Goal: Task Accomplishment & Management: Use online tool/utility

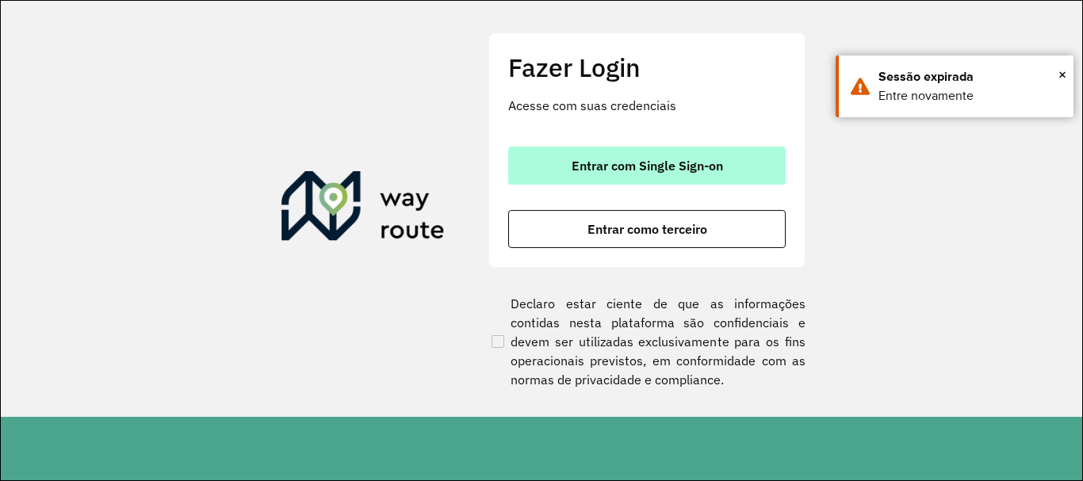
click at [658, 181] on button "Entrar com Single Sign-on" at bounding box center [647, 166] width 278 height 38
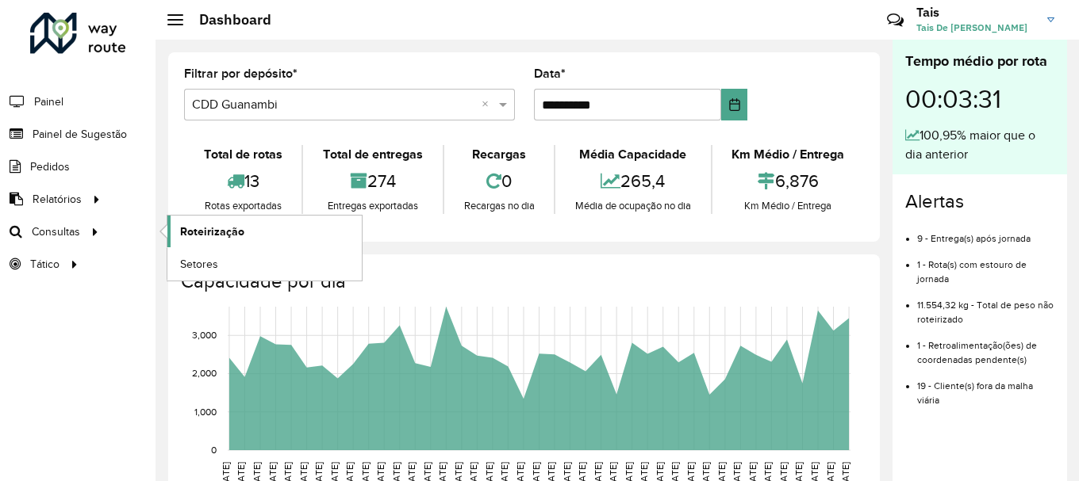
click at [197, 235] on span "Roteirização" at bounding box center [212, 232] width 64 height 17
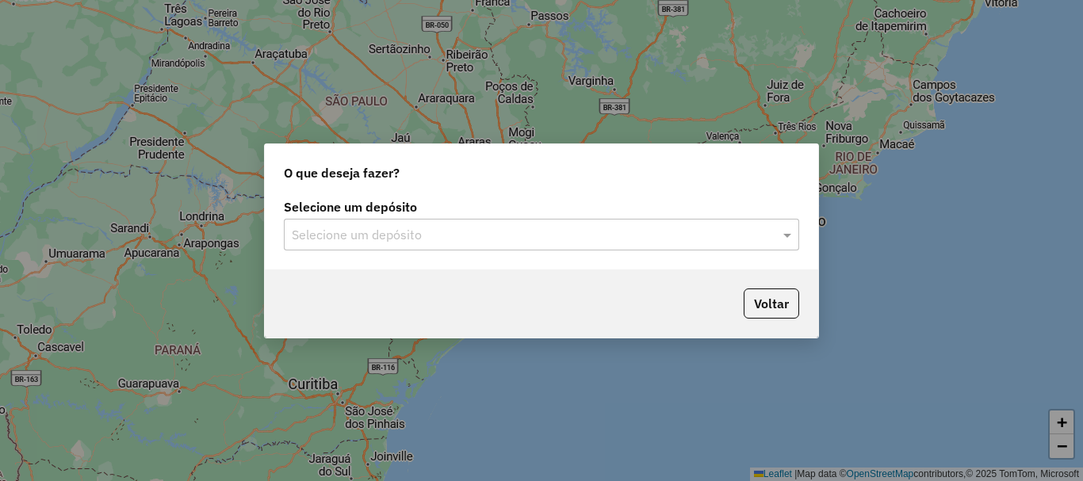
click at [751, 240] on input "text" at bounding box center [526, 235] width 468 height 19
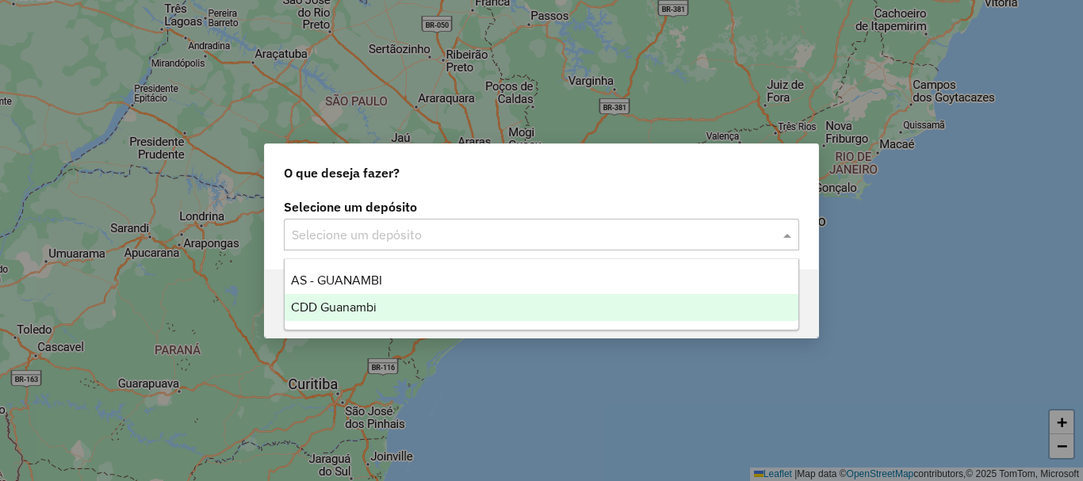
click at [416, 302] on div "CDD Guanambi" at bounding box center [542, 307] width 514 height 27
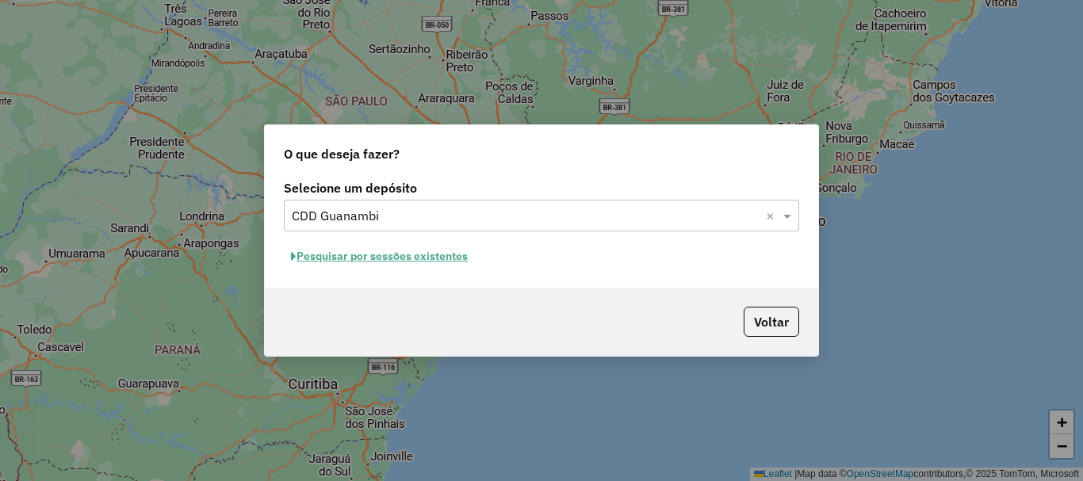
click at [399, 255] on button "Pesquisar por sessões existentes" at bounding box center [379, 256] width 191 height 25
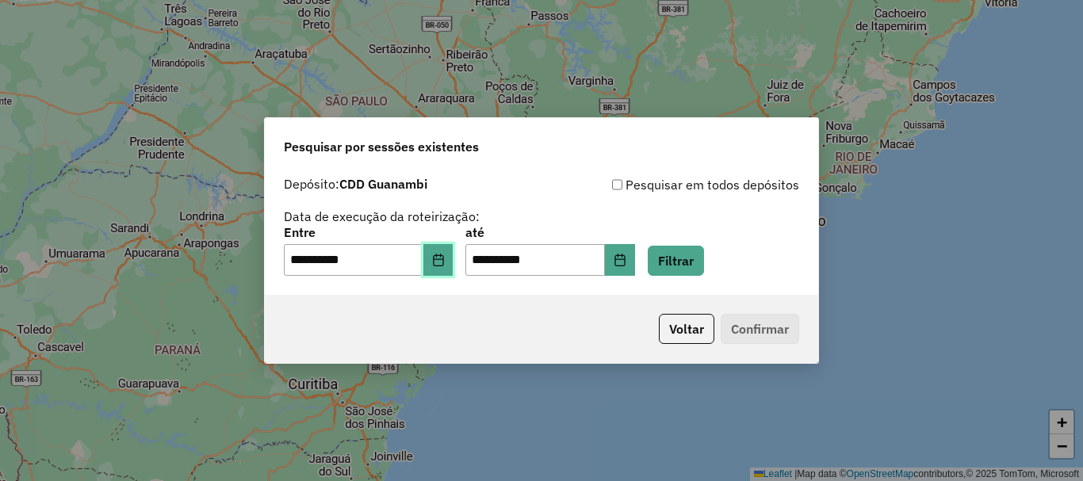
click at [445, 263] on icon "Choose Date" at bounding box center [438, 260] width 13 height 13
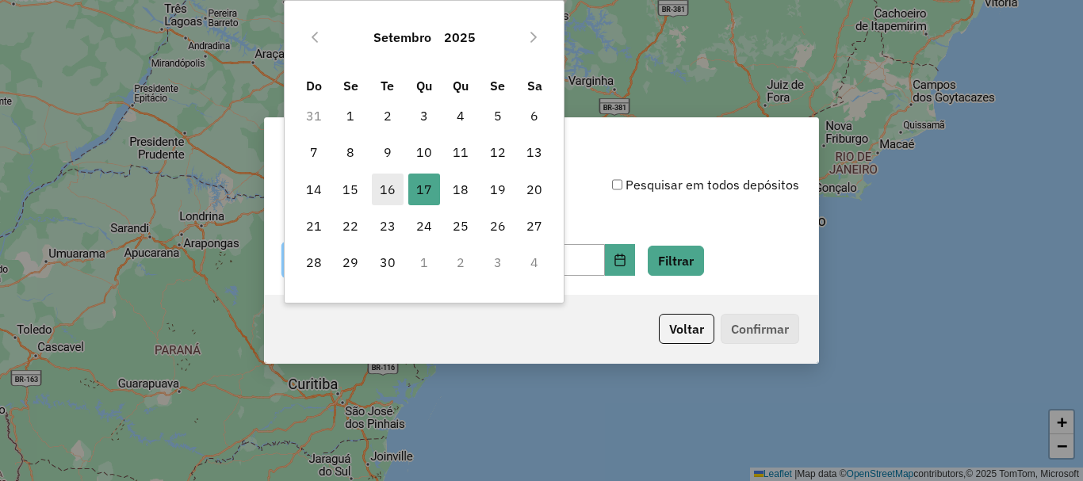
click at [393, 187] on span "16" at bounding box center [388, 190] width 32 height 32
type input "**********"
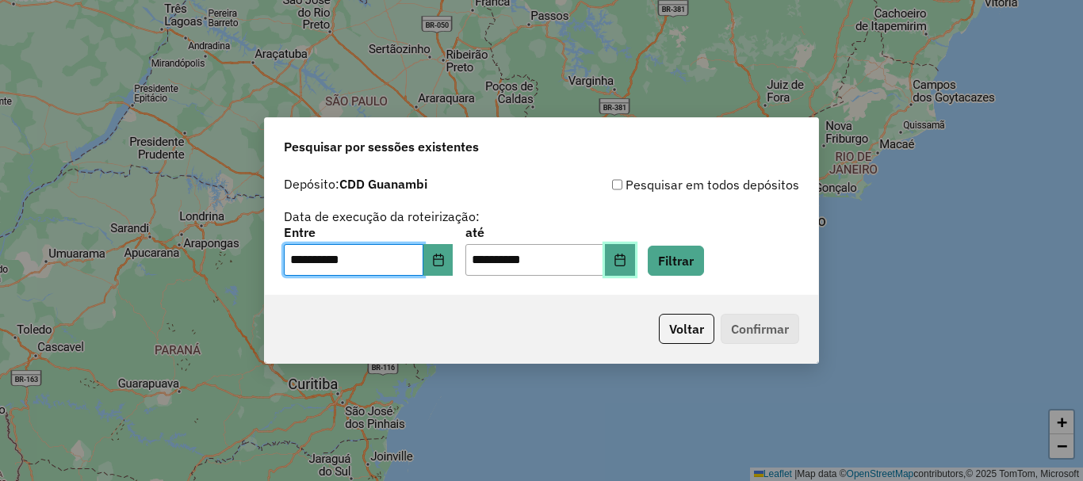
click at [627, 258] on icon "Choose Date" at bounding box center [620, 260] width 13 height 13
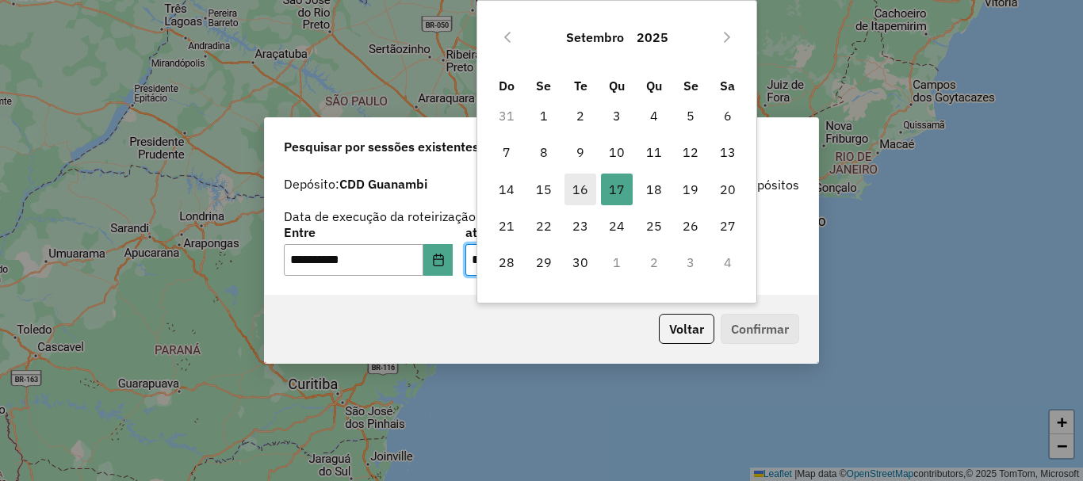
click at [579, 193] on span "16" at bounding box center [581, 190] width 32 height 32
type input "**********"
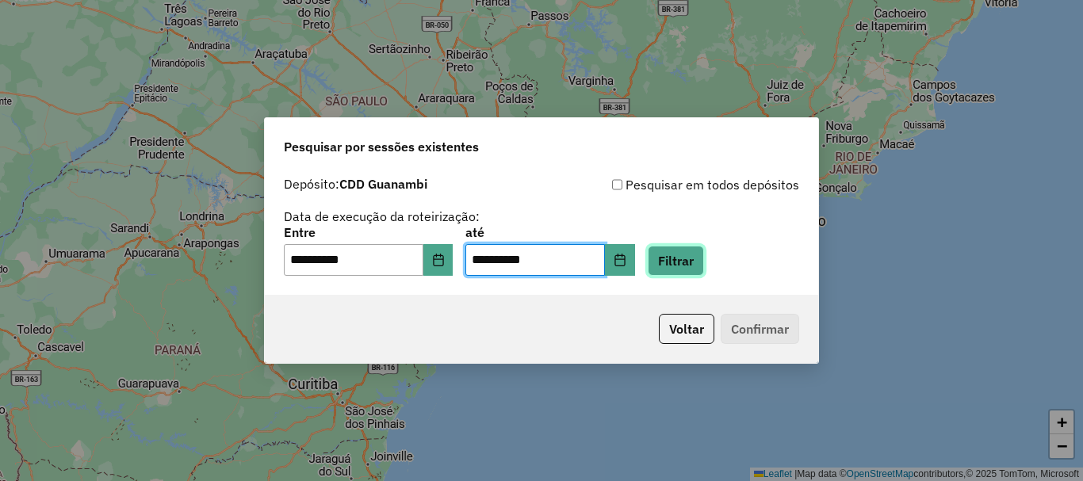
click at [704, 264] on button "Filtrar" at bounding box center [676, 261] width 56 height 30
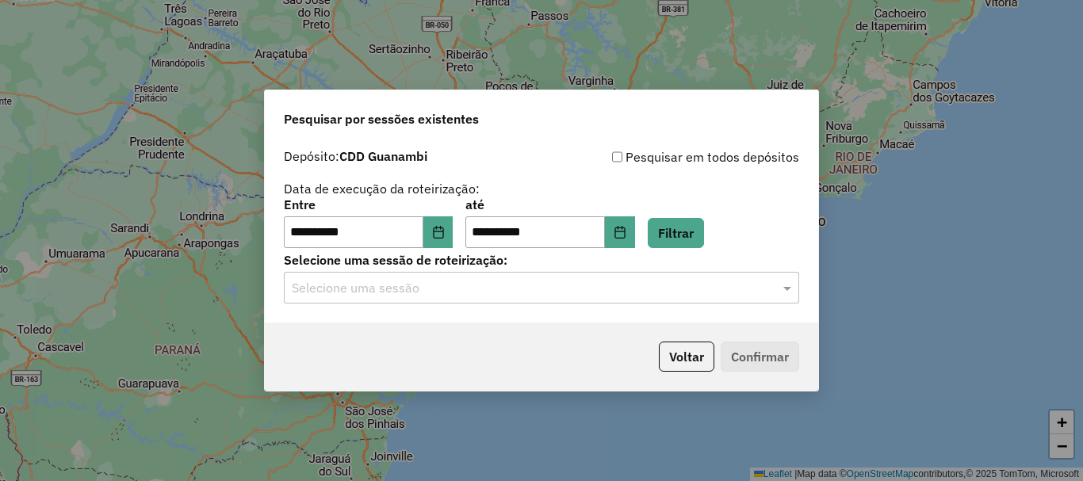
click at [519, 312] on div "**********" at bounding box center [542, 232] width 554 height 182
click at [562, 286] on input "text" at bounding box center [526, 288] width 468 height 19
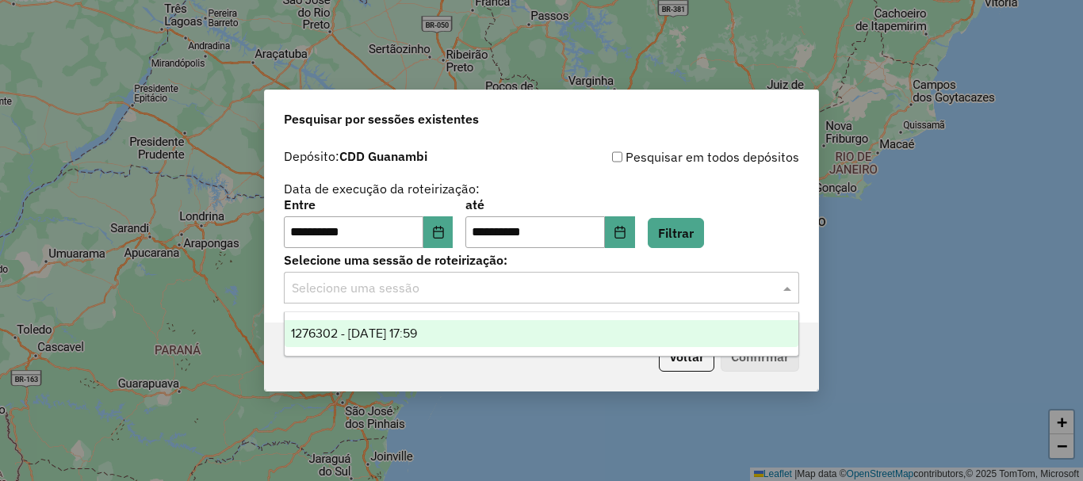
drag, startPoint x: 433, startPoint y: 334, endPoint x: 591, endPoint y: 339, distance: 157.9
click at [417, 334] on span "1276302 - [DATE] 17:59" at bounding box center [354, 333] width 126 height 13
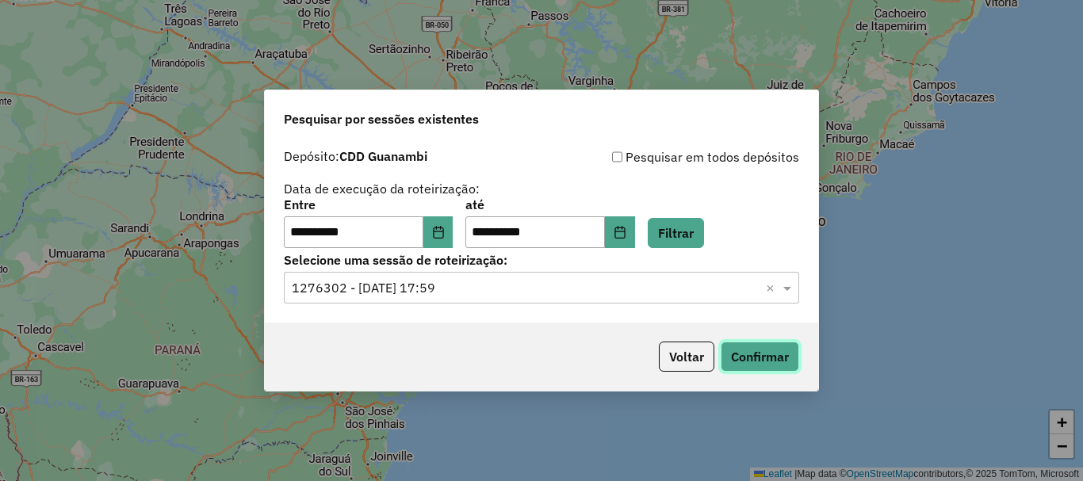
click at [746, 355] on button "Confirmar" at bounding box center [760, 357] width 79 height 30
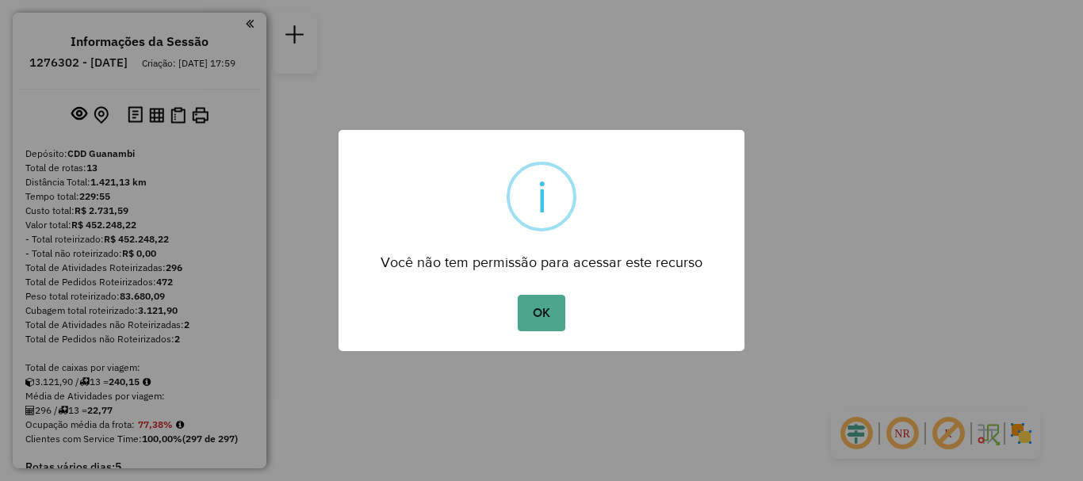
click at [568, 300] on div "OK No Cancel" at bounding box center [542, 313] width 406 height 44
click at [528, 300] on button "OK" at bounding box center [541, 313] width 47 height 36
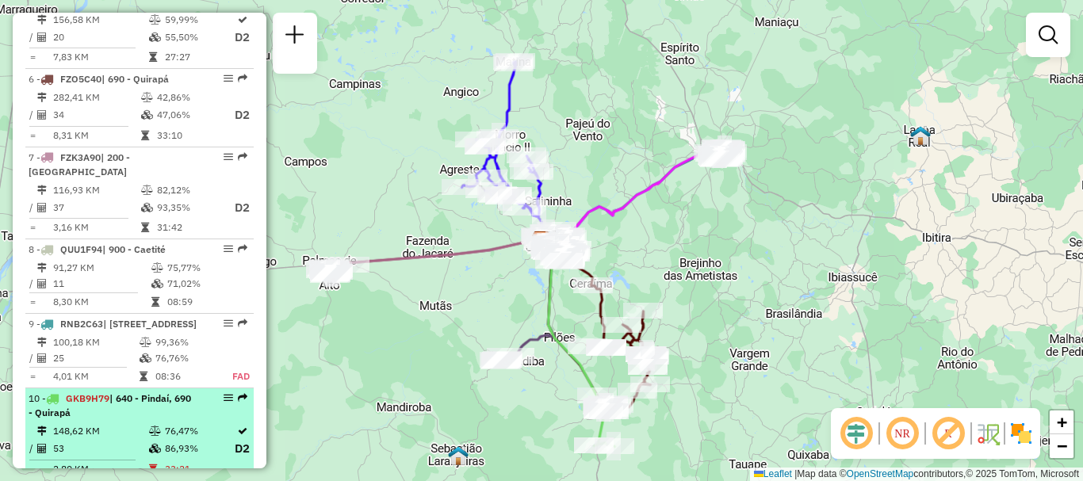
scroll to position [918, 0]
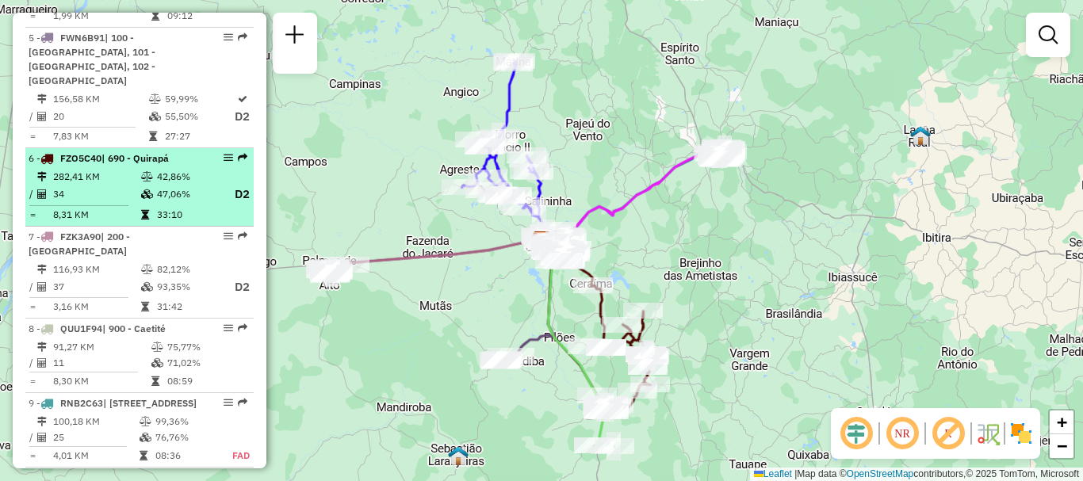
click at [118, 164] on span "| 690 - Quirapá" at bounding box center [135, 158] width 67 height 12
select select "**********"
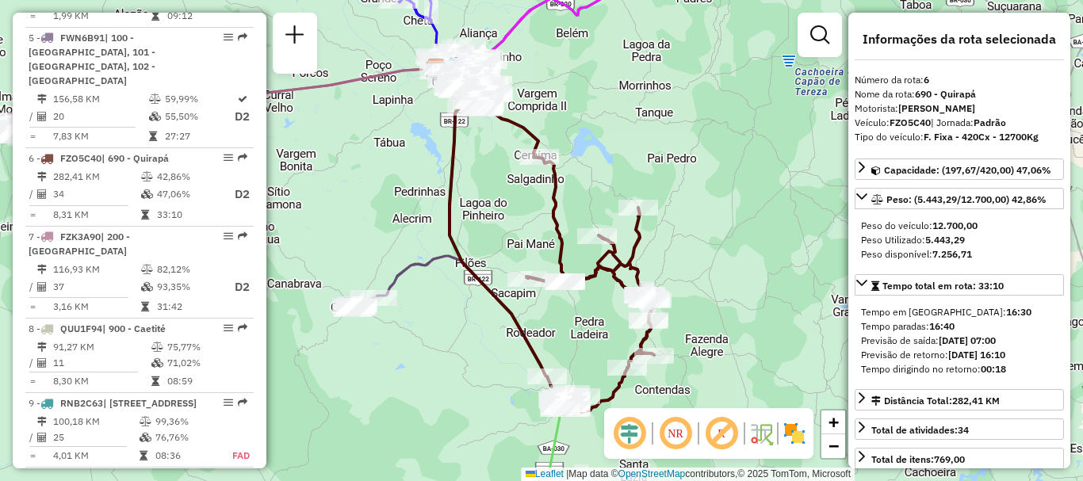
drag, startPoint x: 231, startPoint y: 150, endPoint x: 281, endPoint y: 147, distance: 50.1
click at [330, 133] on div "Janela de atendimento Grade de atendimento Capacidade Transportadoras Veículos …" at bounding box center [541, 240] width 1083 height 481
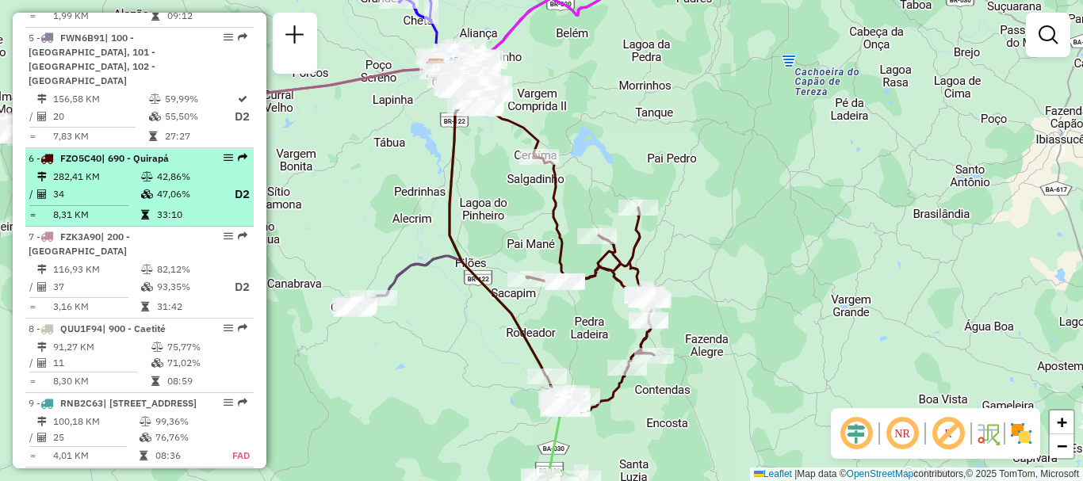
select select "**********"
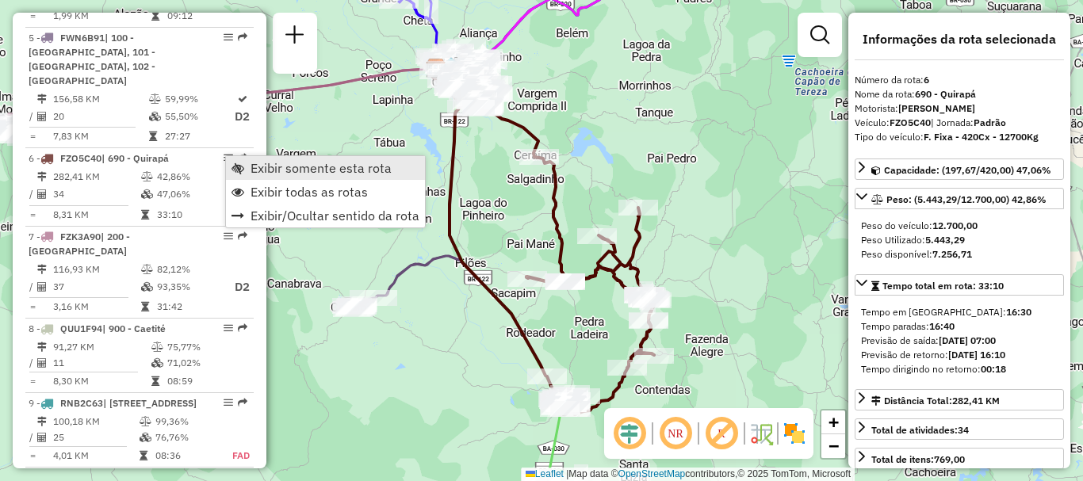
click at [255, 162] on span "Exibir somente esta rota" at bounding box center [321, 168] width 141 height 13
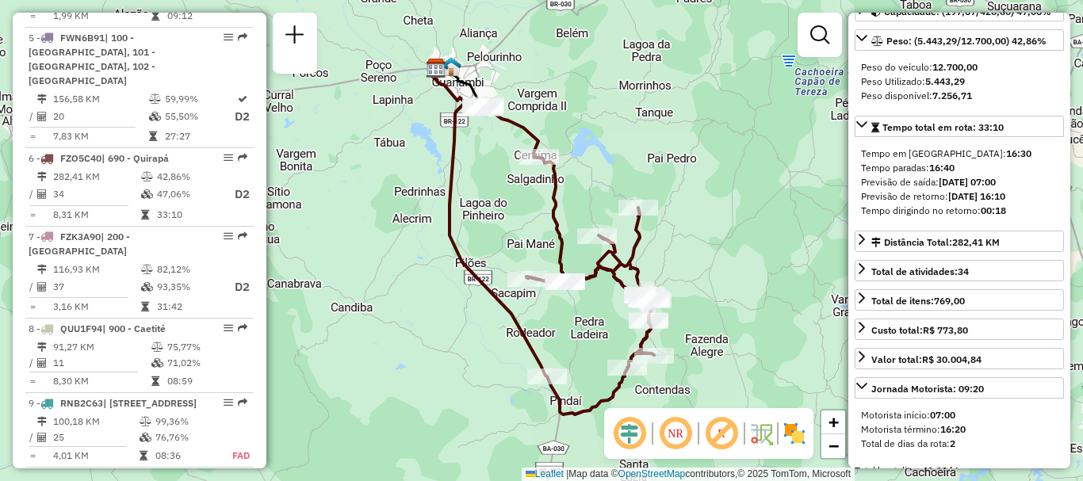
scroll to position [0, 0]
